Goal: Navigation & Orientation: Find specific page/section

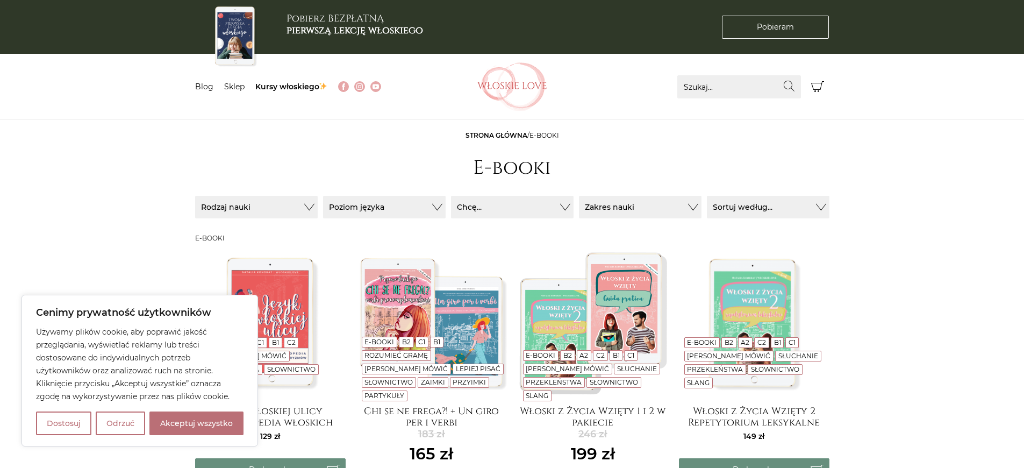
click at [545, 135] on span "E-booki" at bounding box center [545, 135] width 30 height 8
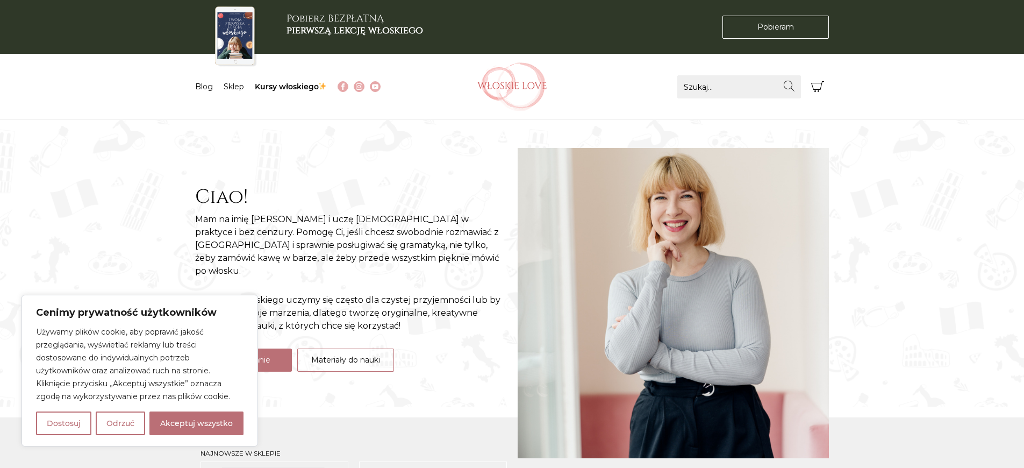
click at [140, 364] on p "Używamy plików cookie, aby poprawić jakość przeglądania, wyświetlać reklamy lub…" at bounding box center [140, 363] width 208 height 77
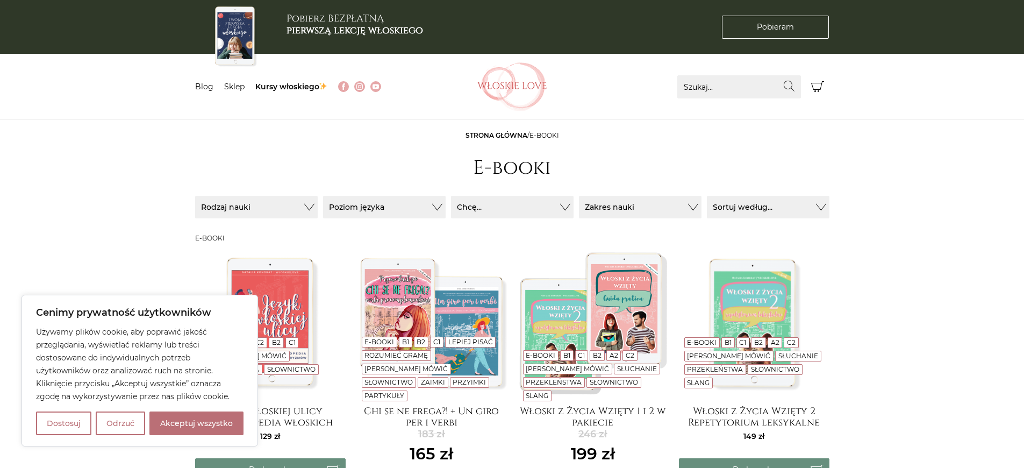
click at [545, 135] on span "E-booki" at bounding box center [545, 135] width 30 height 8
click at [512, 168] on h1 "E-booki" at bounding box center [512, 167] width 78 height 23
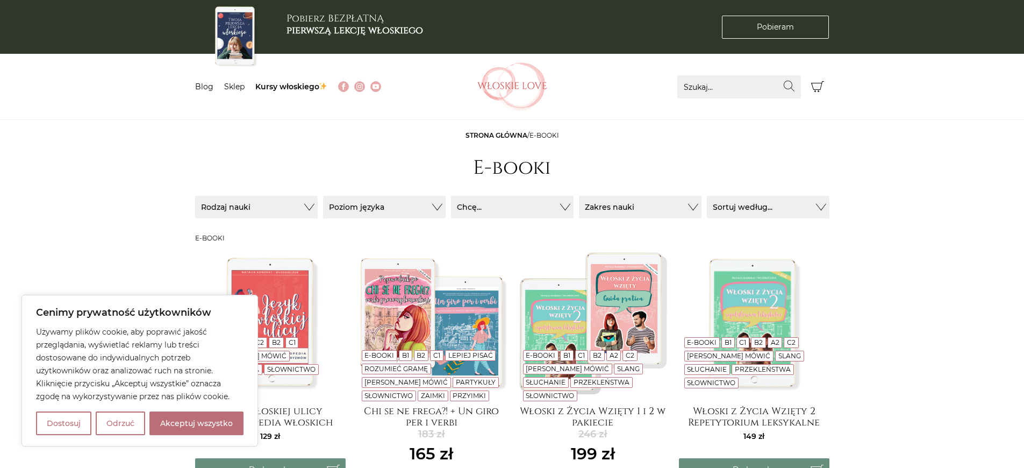
click at [545, 135] on span "E-booki" at bounding box center [545, 135] width 30 height 8
click at [512, 238] on h3 "E-booki" at bounding box center [512, 238] width 634 height 8
